Goal: Check status: Check status

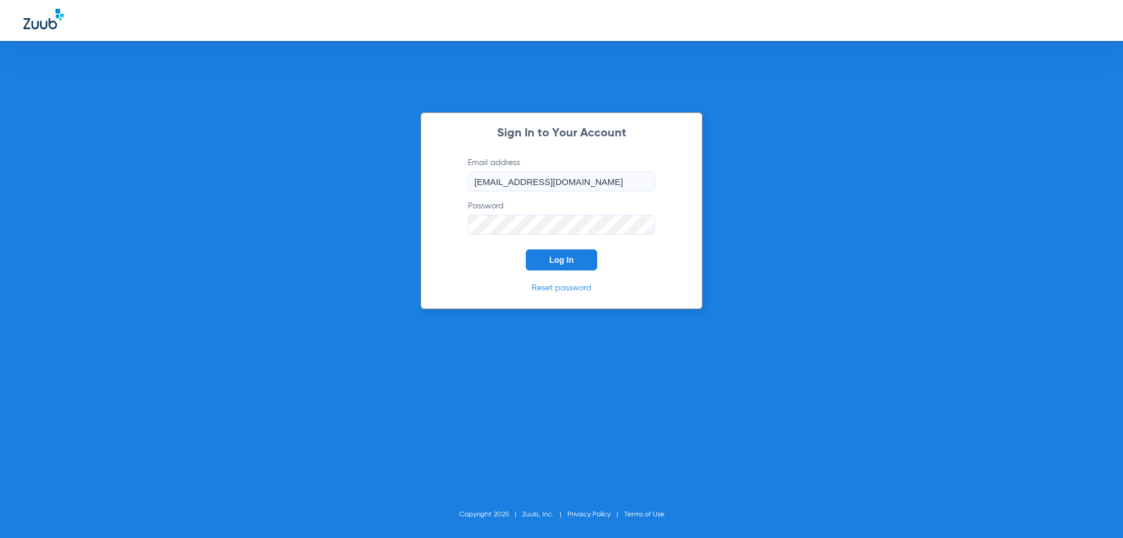
click at [564, 267] on button "Log In" at bounding box center [561, 259] width 71 height 21
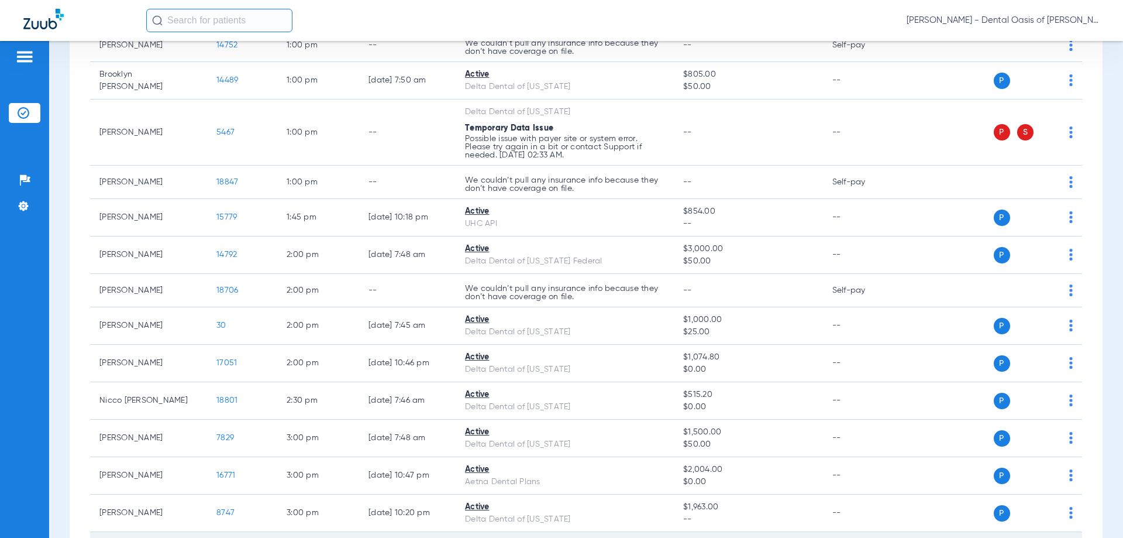
scroll to position [1414, 0]
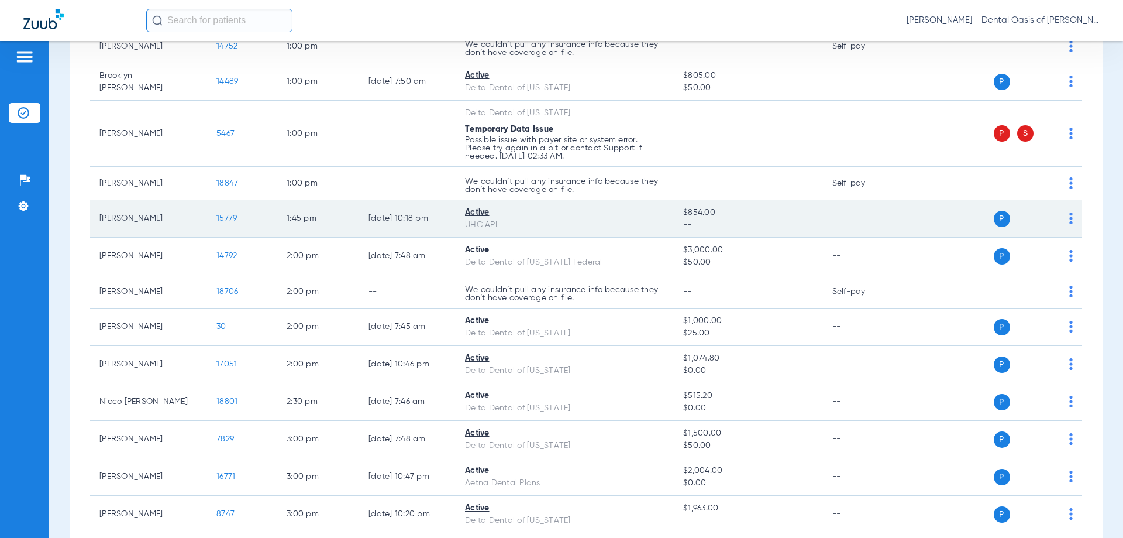
click at [1064, 215] on td "P S" at bounding box center [992, 218] width 181 height 37
click at [1069, 222] on img at bounding box center [1071, 218] width 4 height 12
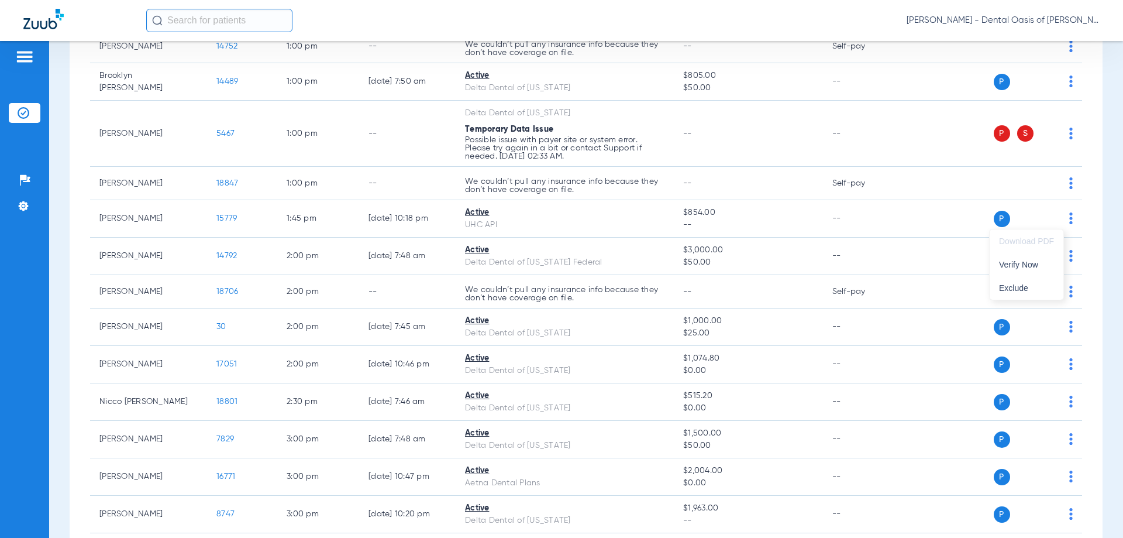
click at [886, 225] on div at bounding box center [561, 269] width 1123 height 538
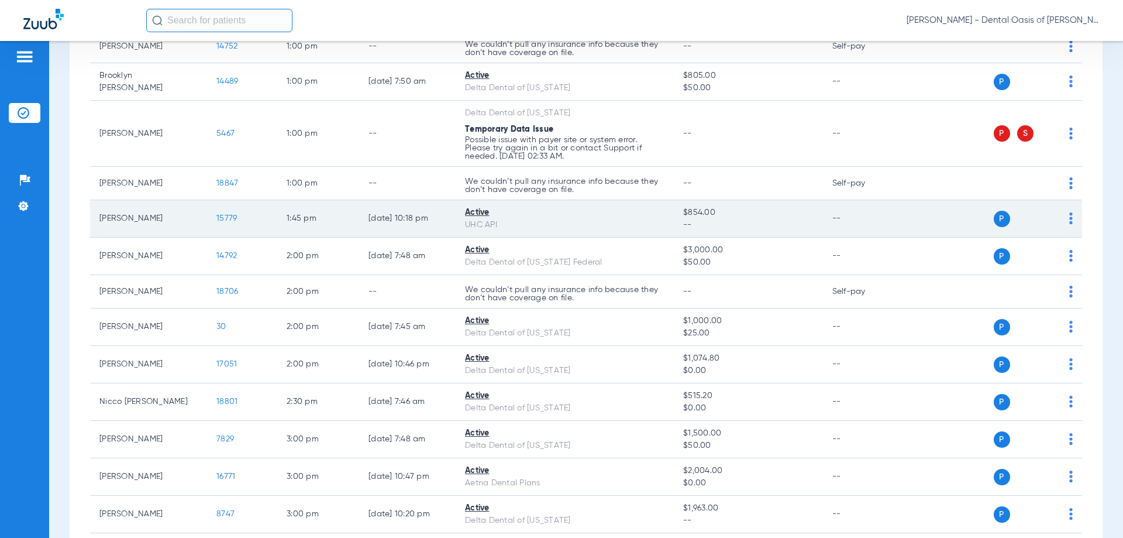
click at [137, 221] on td "[PERSON_NAME]" at bounding box center [148, 218] width 117 height 37
click at [994, 222] on span "P" at bounding box center [1002, 219] width 16 height 16
drag, startPoint x: 1066, startPoint y: 222, endPoint x: 1060, endPoint y: 218, distance: 7.1
click at [1064, 221] on td "P S" at bounding box center [992, 218] width 181 height 37
click at [1060, 218] on div "P S" at bounding box center [987, 219] width 171 height 16
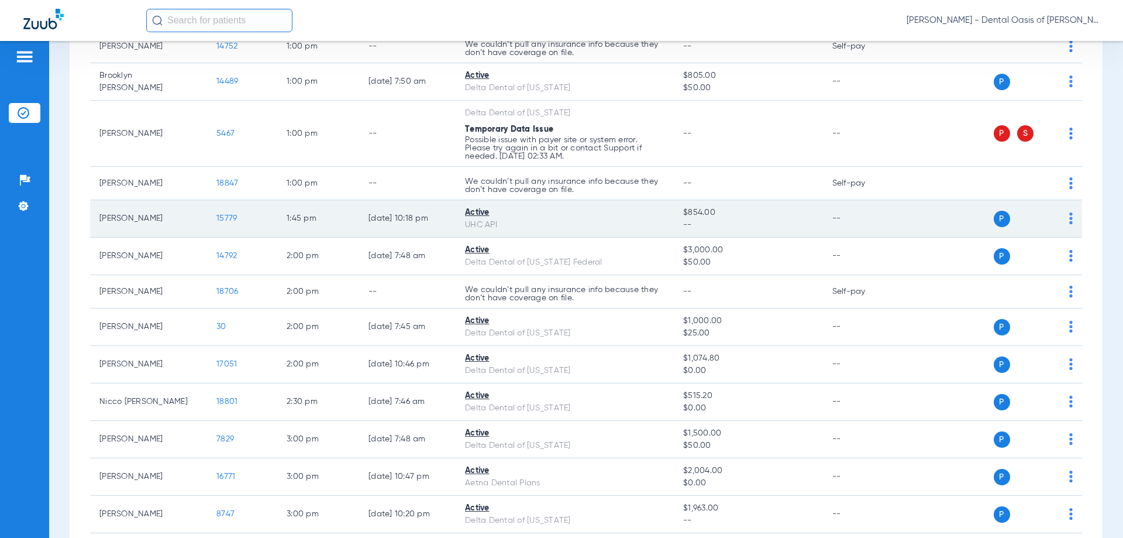
click at [1064, 221] on td "P S" at bounding box center [992, 218] width 181 height 37
